Goal: Task Accomplishment & Management: Manage account settings

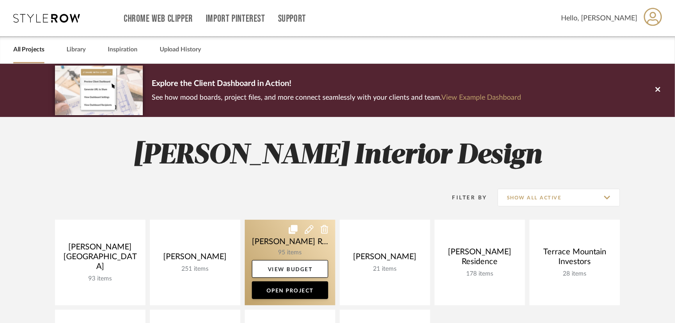
click at [304, 246] on link at bounding box center [290, 263] width 90 height 86
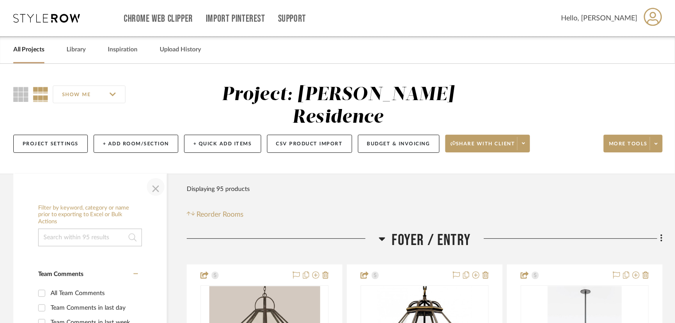
click at [156, 177] on span "button" at bounding box center [155, 187] width 21 height 21
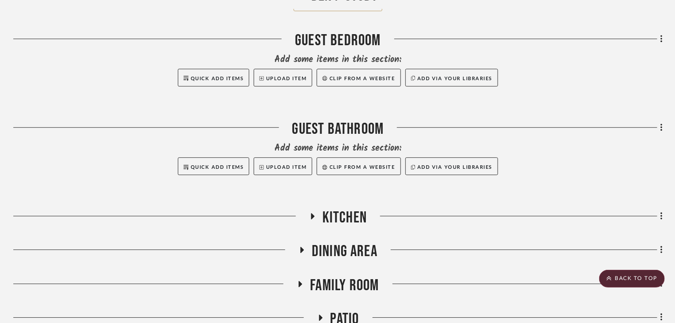
scroll to position [1384, 0]
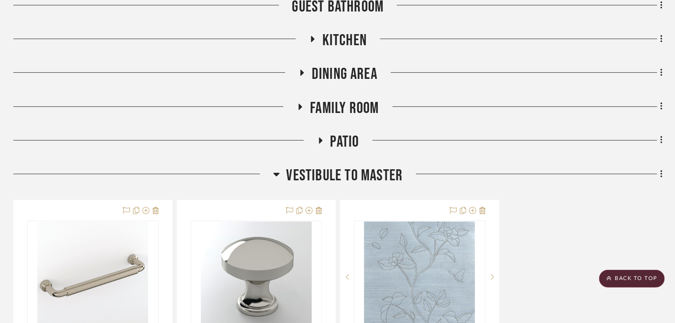
click at [302, 103] on icon at bounding box center [300, 106] width 11 height 7
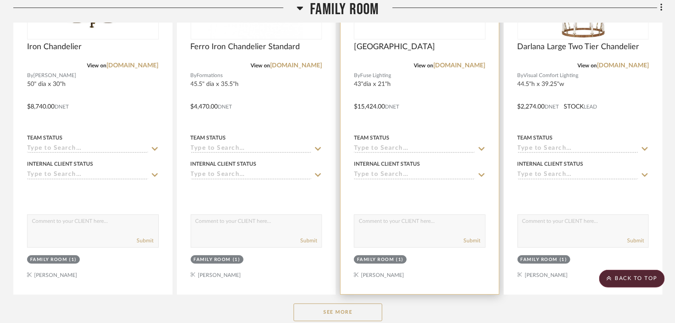
scroll to position [1703, 0]
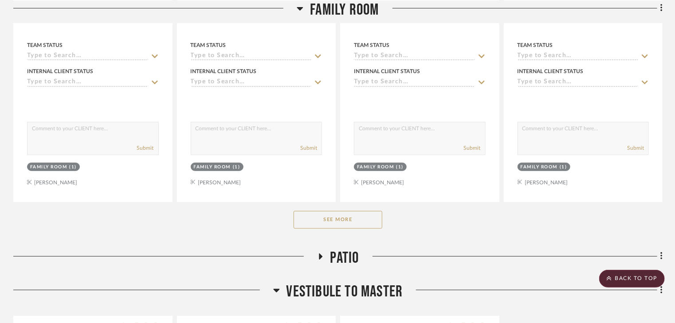
click at [361, 211] on button "See More" at bounding box center [338, 220] width 89 height 18
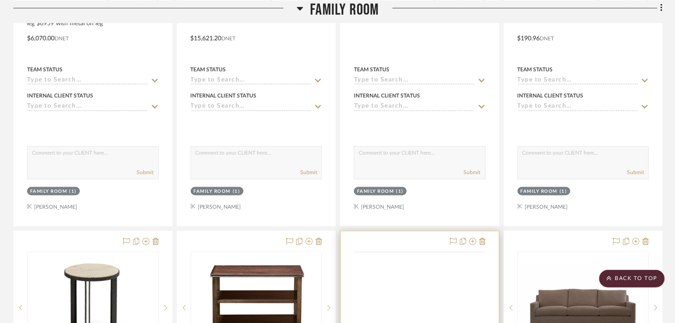
scroll to position [2164, 0]
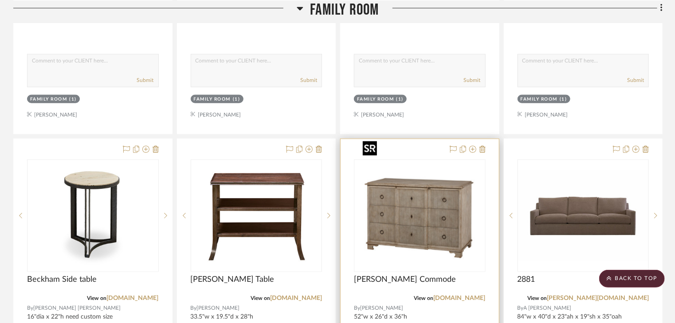
click at [420, 177] on img "0" at bounding box center [419, 216] width 121 height 111
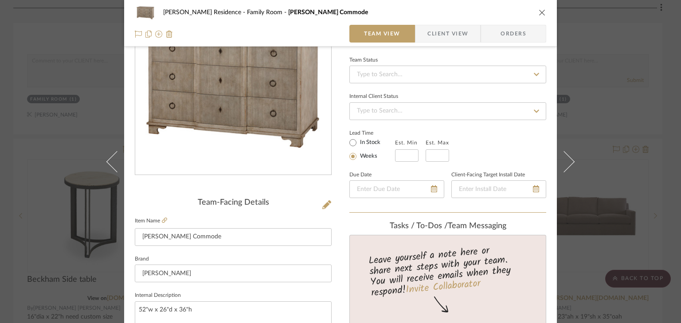
scroll to position [0, 0]
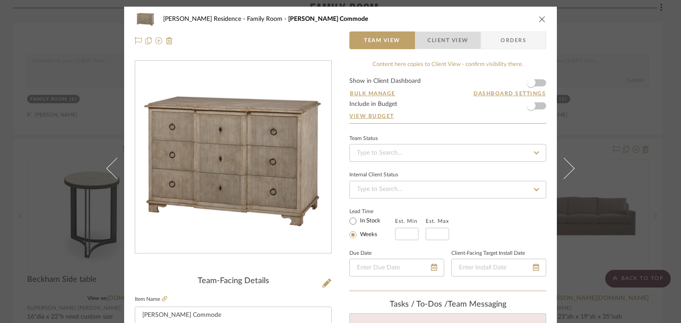
click at [432, 34] on span "Client View" at bounding box center [448, 40] width 41 height 18
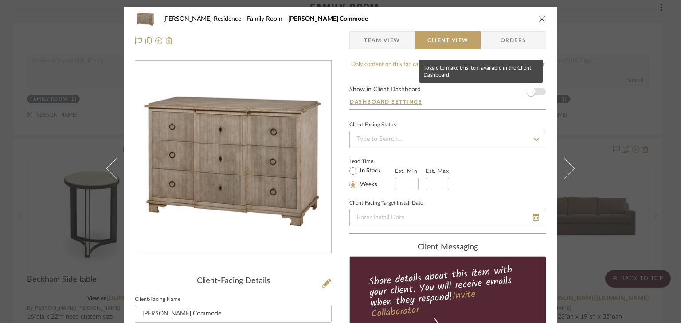
click at [535, 90] on span "button" at bounding box center [532, 92] width 20 height 20
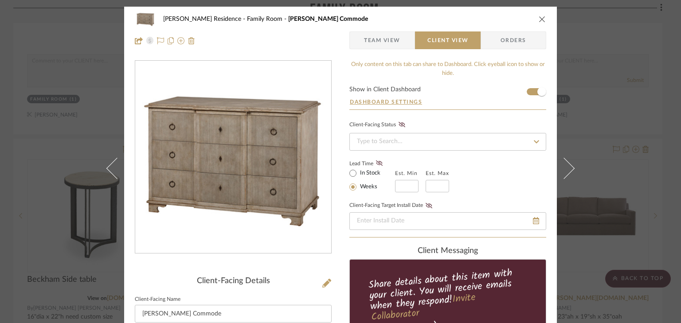
click at [540, 20] on icon "close" at bounding box center [542, 19] width 7 height 7
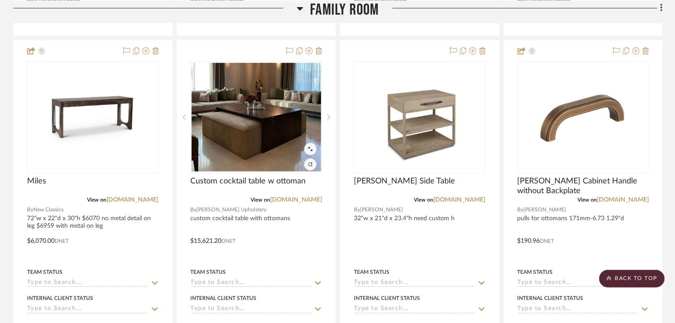
scroll to position [1845, 0]
